Goal: Find contact information: Find contact information

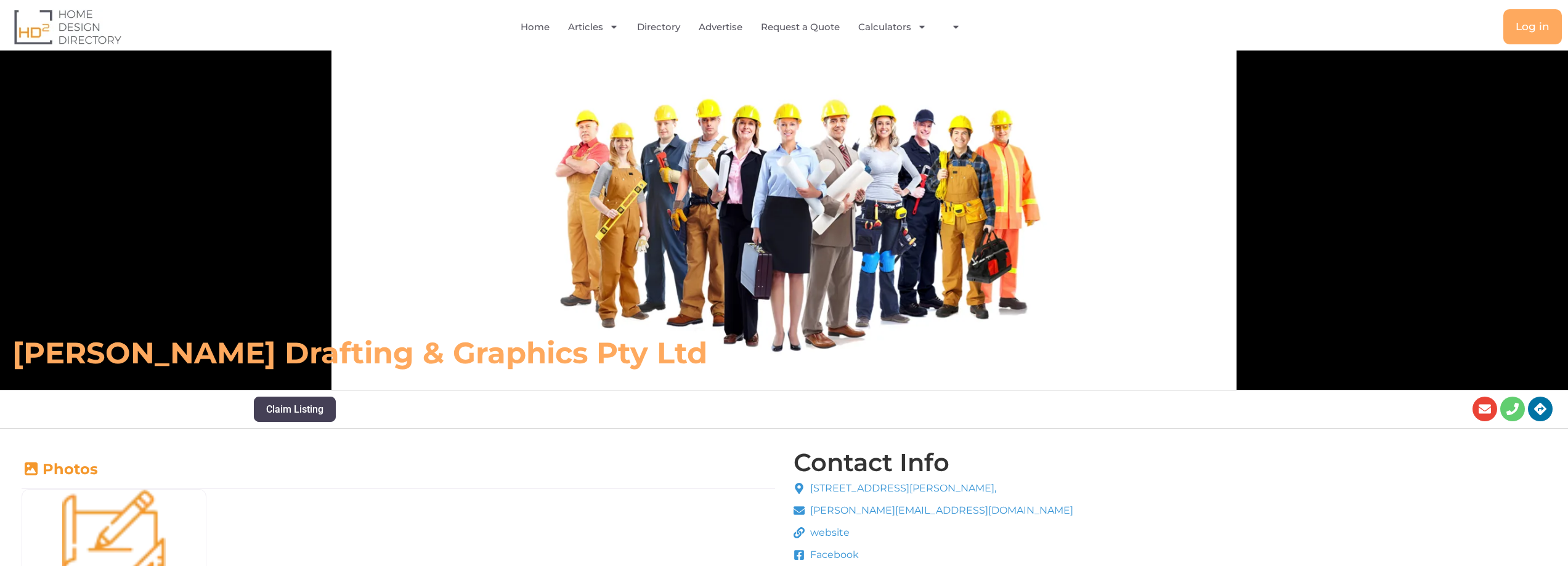
drag, startPoint x: 904, startPoint y: 514, endPoint x: 835, endPoint y: 516, distance: 69.0
click at [888, 533] on li "website" at bounding box center [933, 534] width 280 height 19
click at [881, 509] on span "[PERSON_NAME][EMAIL_ADDRESS][DOMAIN_NAME]" at bounding box center [941, 510] width 266 height 15
click at [830, 538] on span "website" at bounding box center [829, 532] width 42 height 15
click at [830, 536] on span "website" at bounding box center [829, 532] width 42 height 15
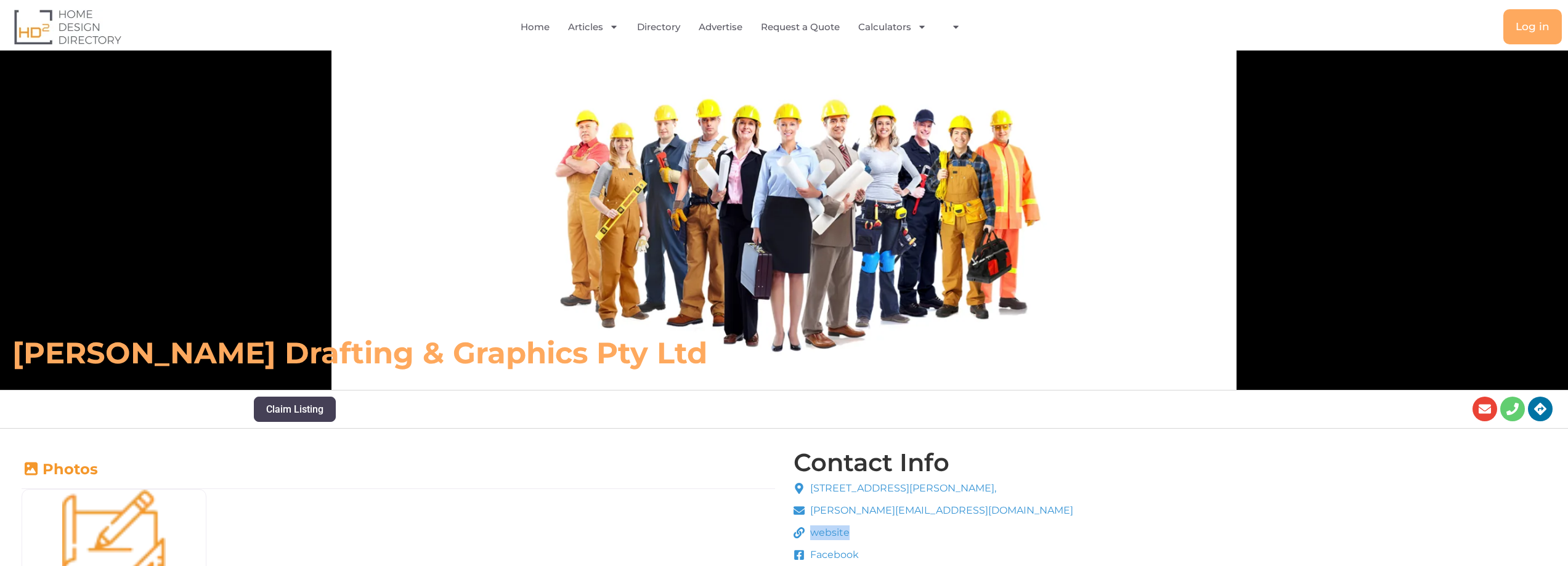
click at [830, 536] on span "website" at bounding box center [829, 532] width 42 height 15
